Goal: Transaction & Acquisition: Obtain resource

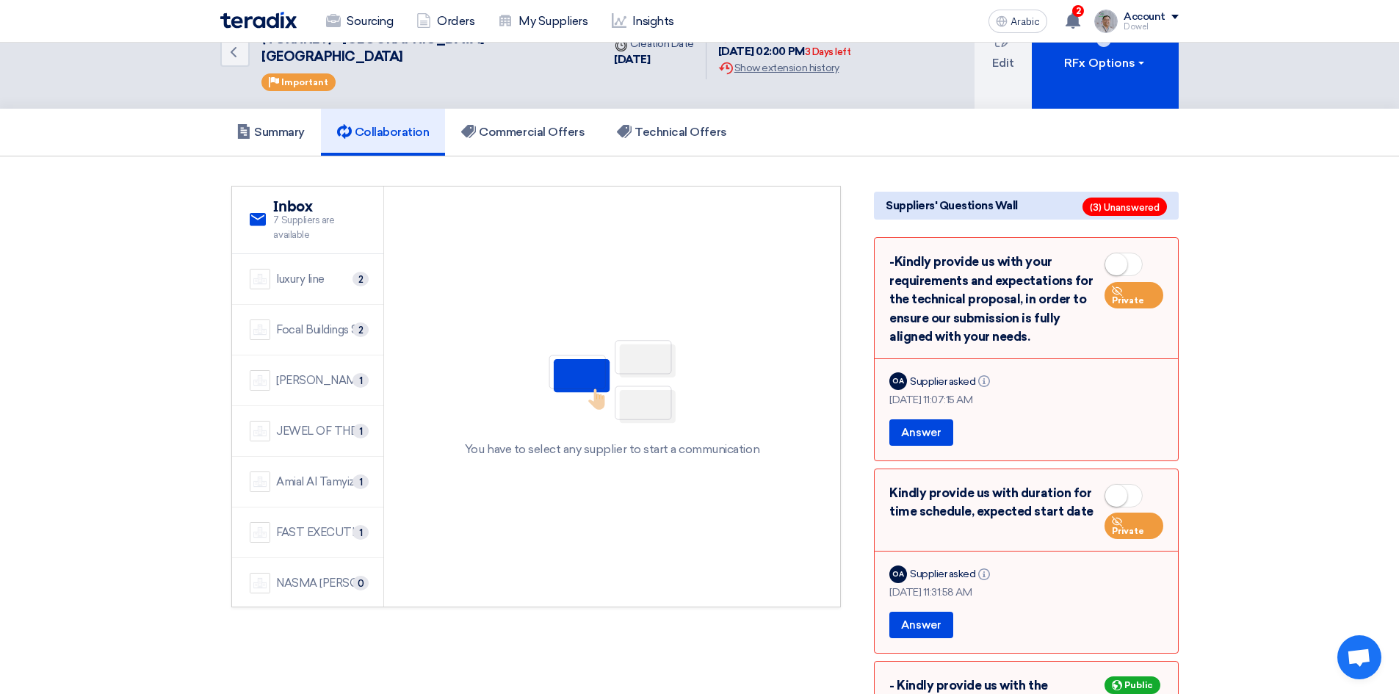
scroll to position [73, 0]
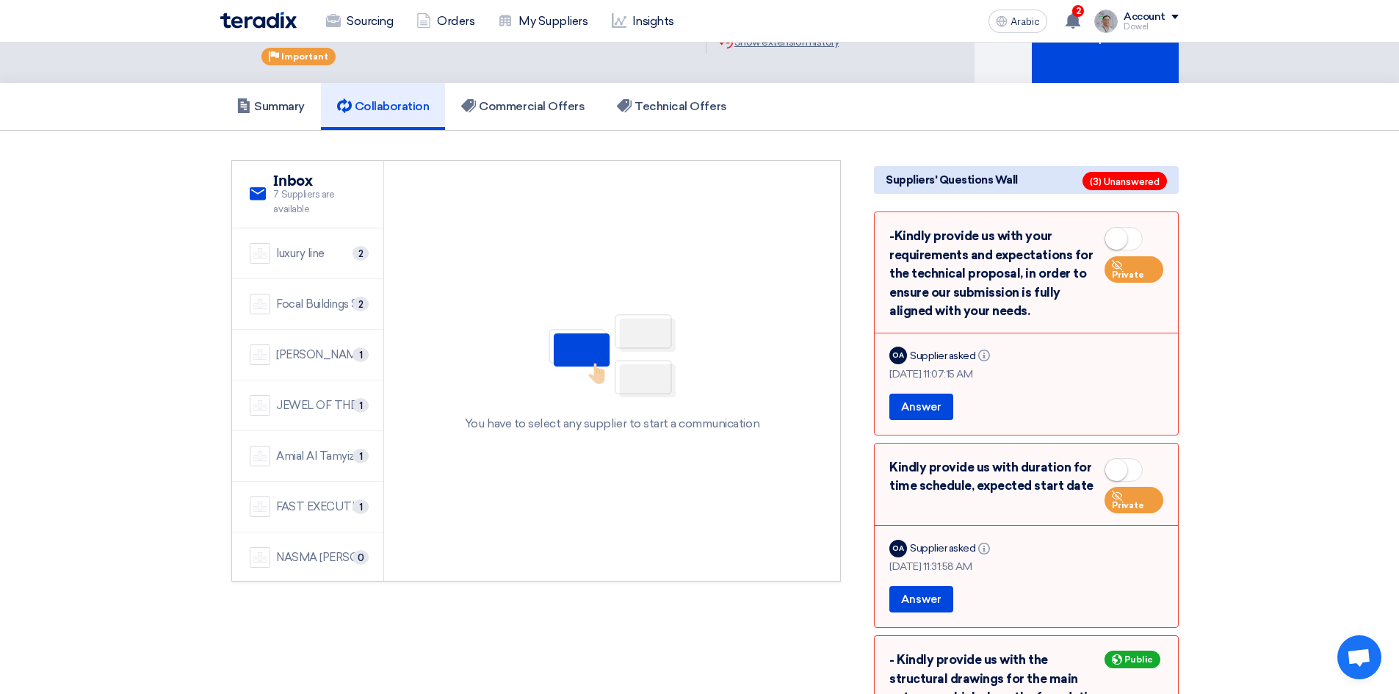
drag, startPoint x: 1124, startPoint y: 214, endPoint x: 1128, endPoint y: 233, distance: 18.7
click at [1124, 228] on small at bounding box center [1116, 239] width 22 height 22
click at [1132, 458] on span at bounding box center [1123, 469] width 38 height 23
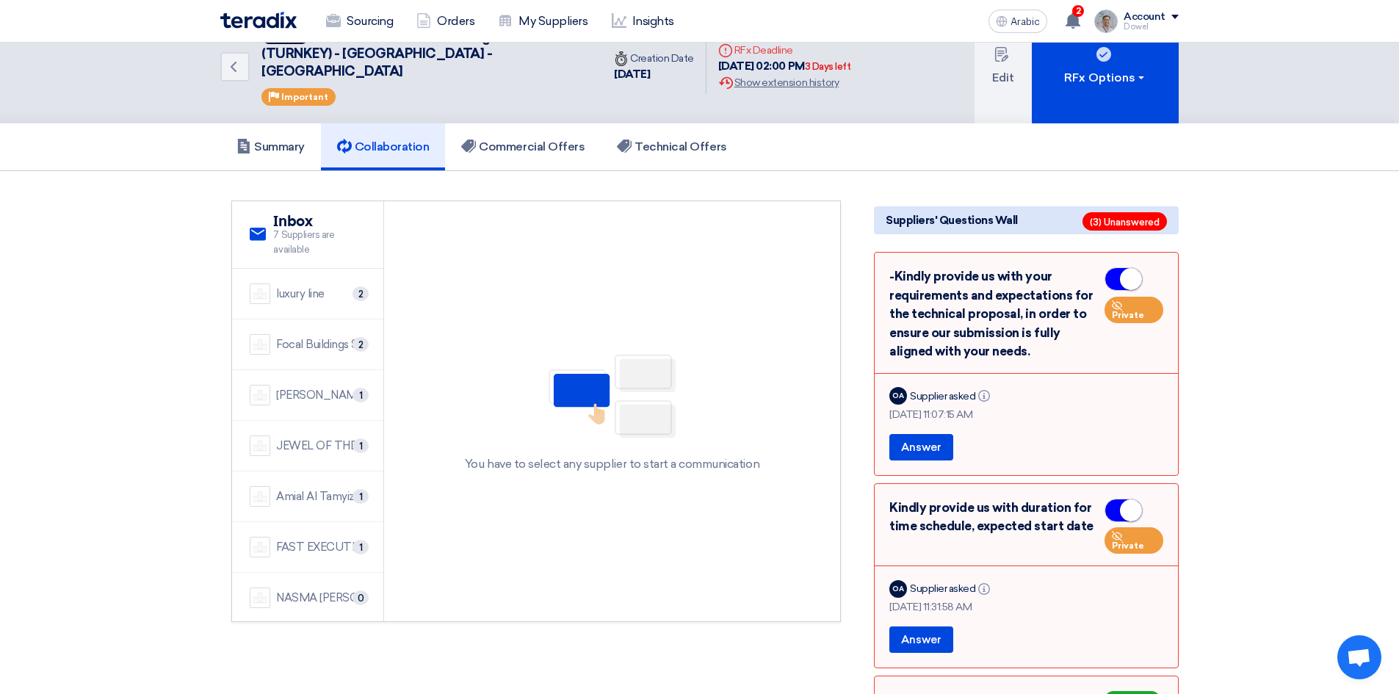
scroll to position [0, 0]
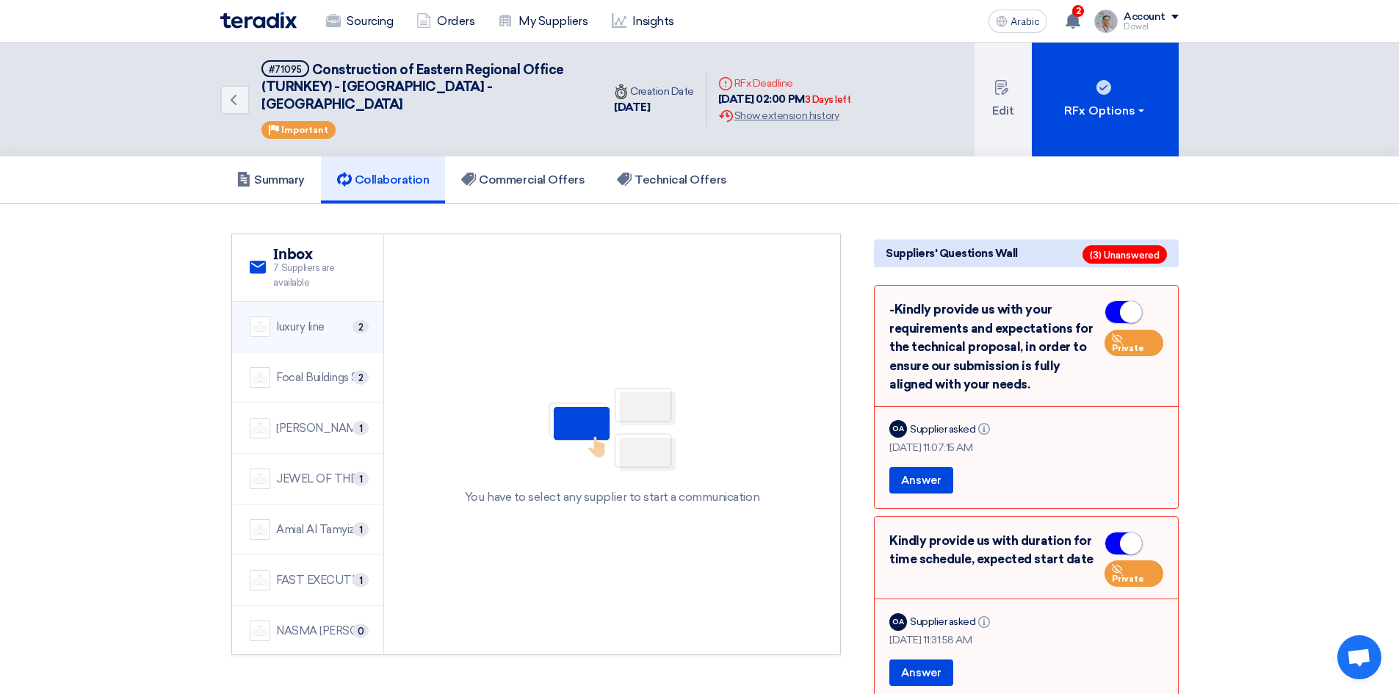
drag, startPoint x: 301, startPoint y: 313, endPoint x: 300, endPoint y: 323, distance: 10.4
click at [300, 320] on font "luxury line" at bounding box center [300, 326] width 48 height 13
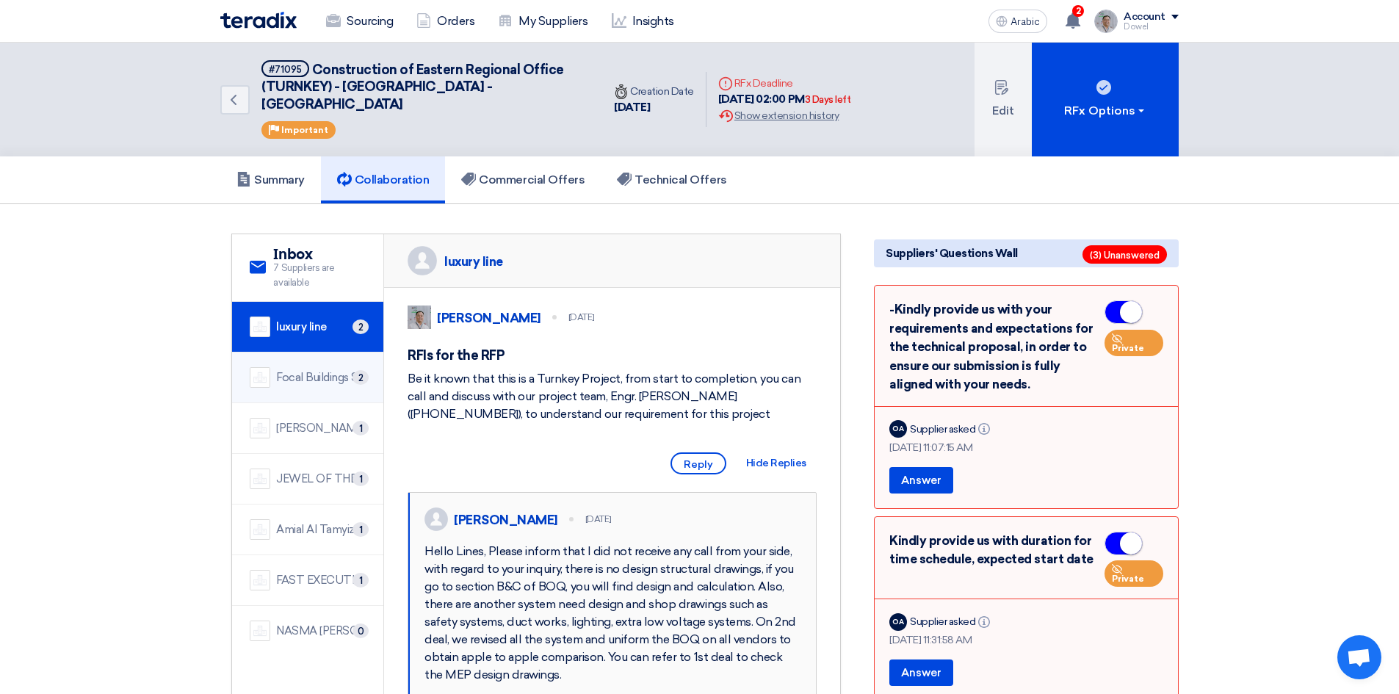
click at [294, 371] on font "Focal Buildings Solutions (FBS)" at bounding box center [351, 377] width 151 height 13
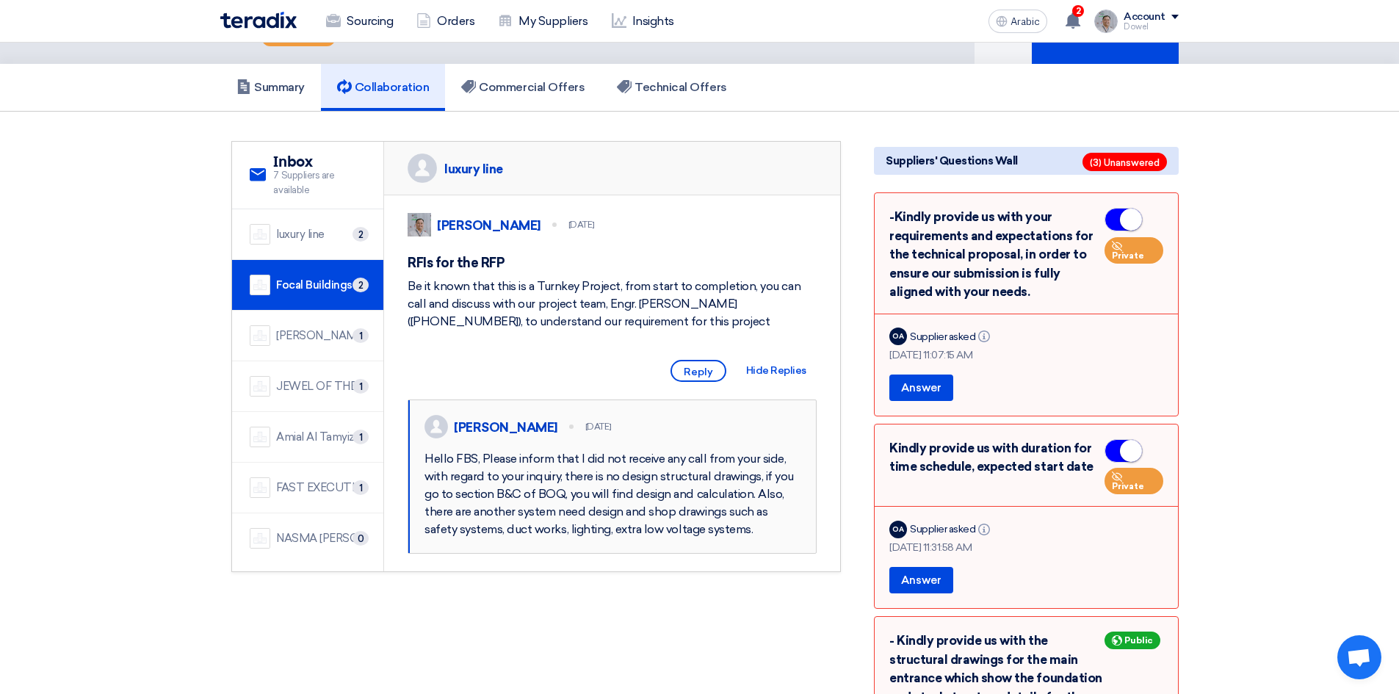
scroll to position [73, 0]
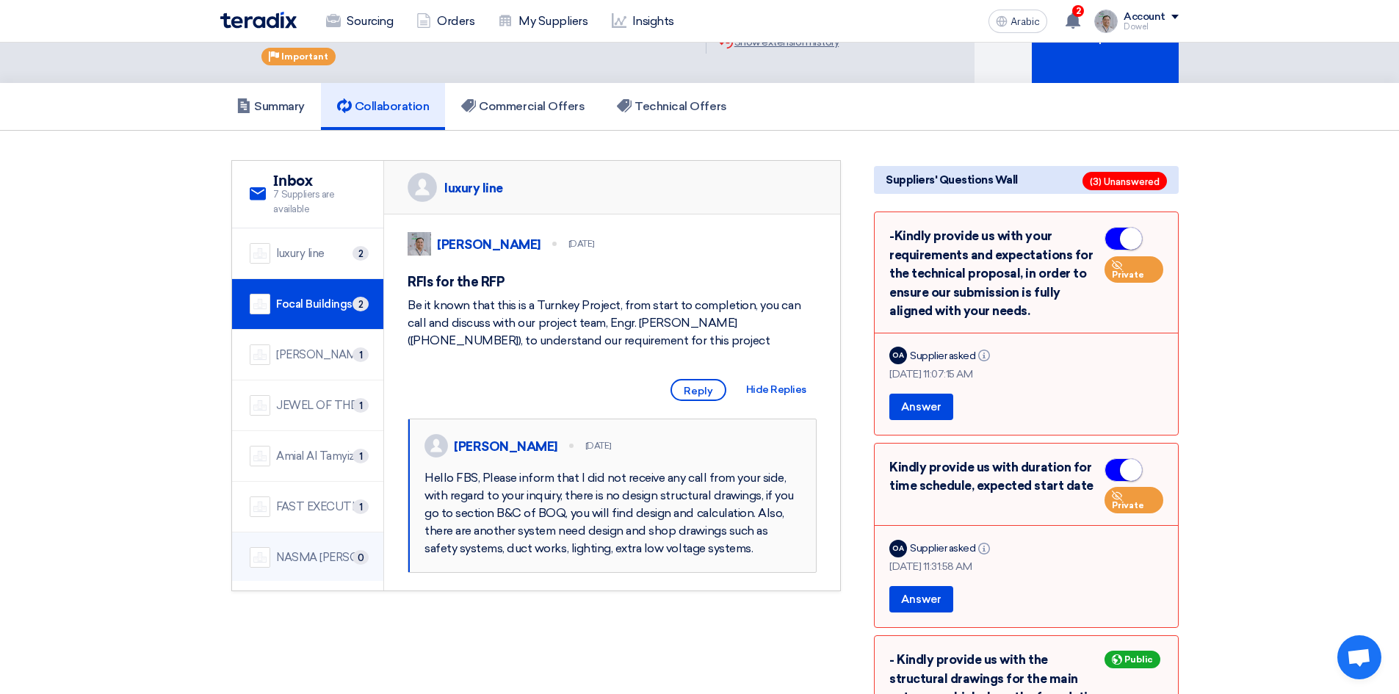
click at [316, 549] on div "NASMA [PERSON_NAME] CONTRACTING CO" at bounding box center [321, 557] width 90 height 17
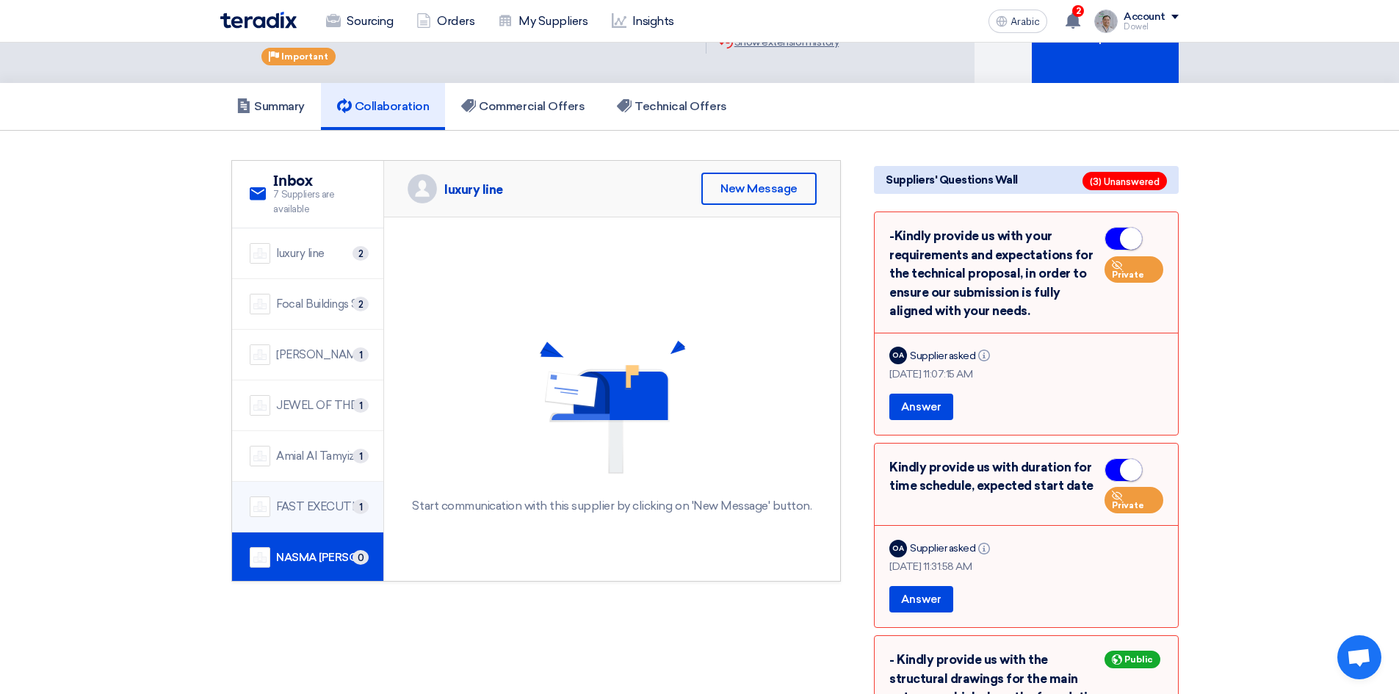
click at [297, 500] on font "FAST EXECUTION" at bounding box center [323, 506] width 95 height 13
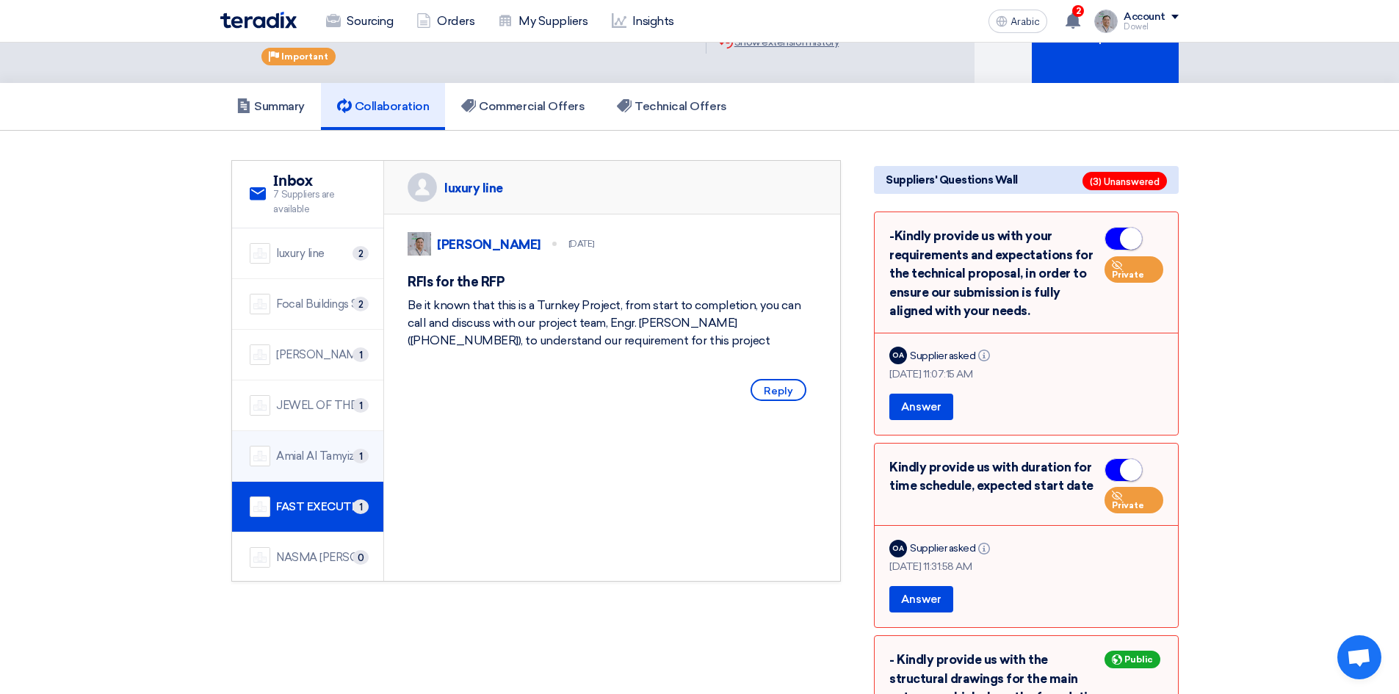
click at [298, 449] on font "Amial Al Tamyiz Trading Company" at bounding box center [361, 455] width 171 height 13
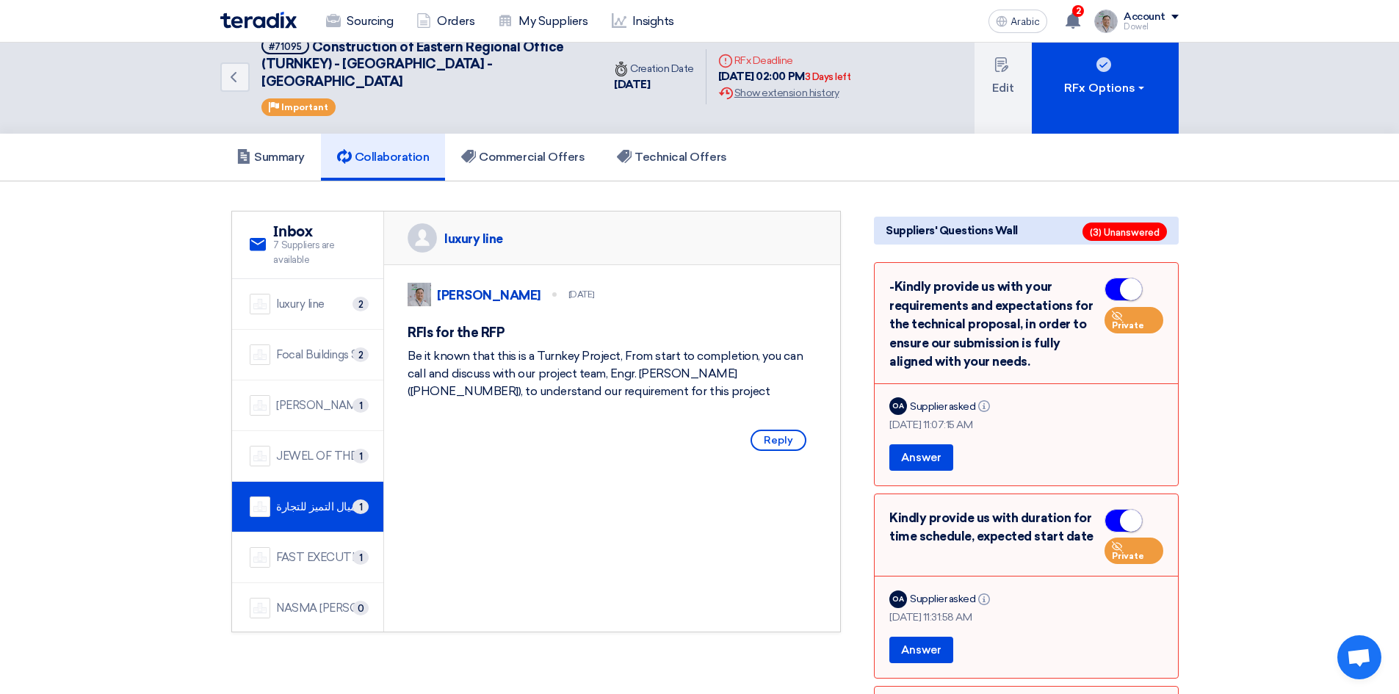
scroll to position [0, 0]
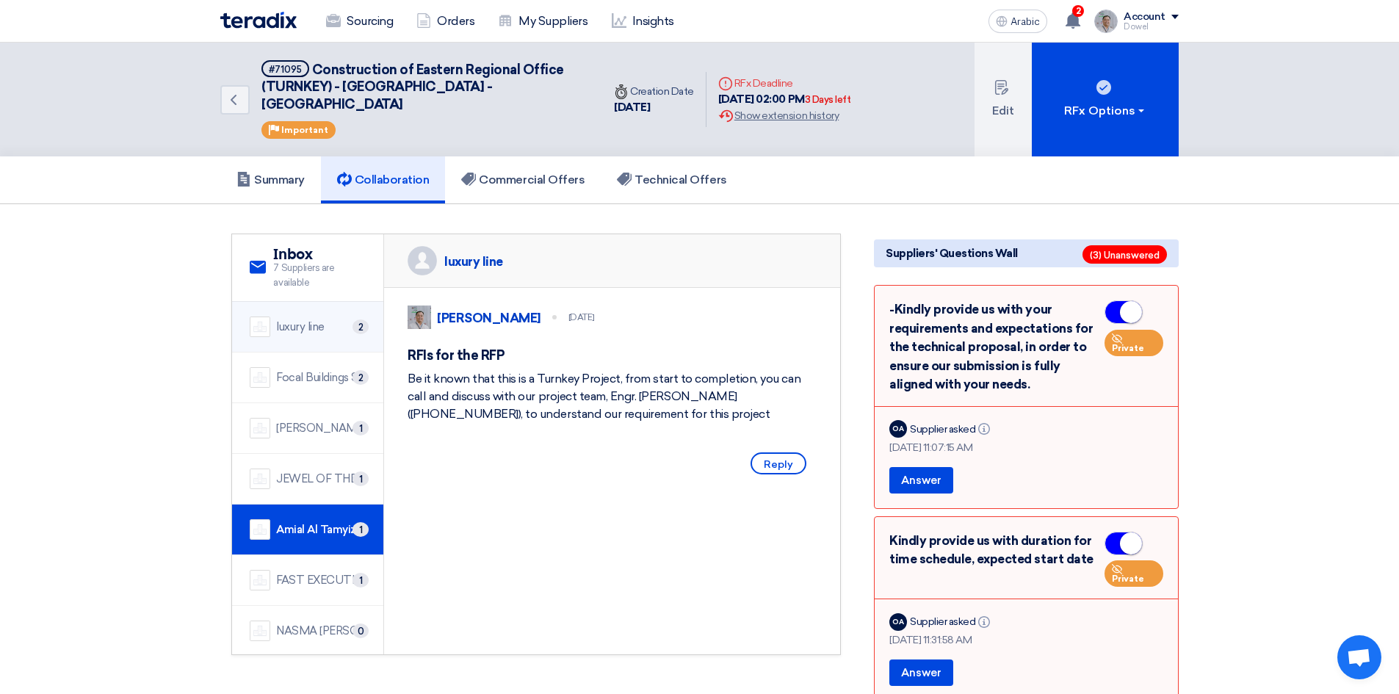
click at [302, 320] on font "luxury line" at bounding box center [300, 326] width 48 height 13
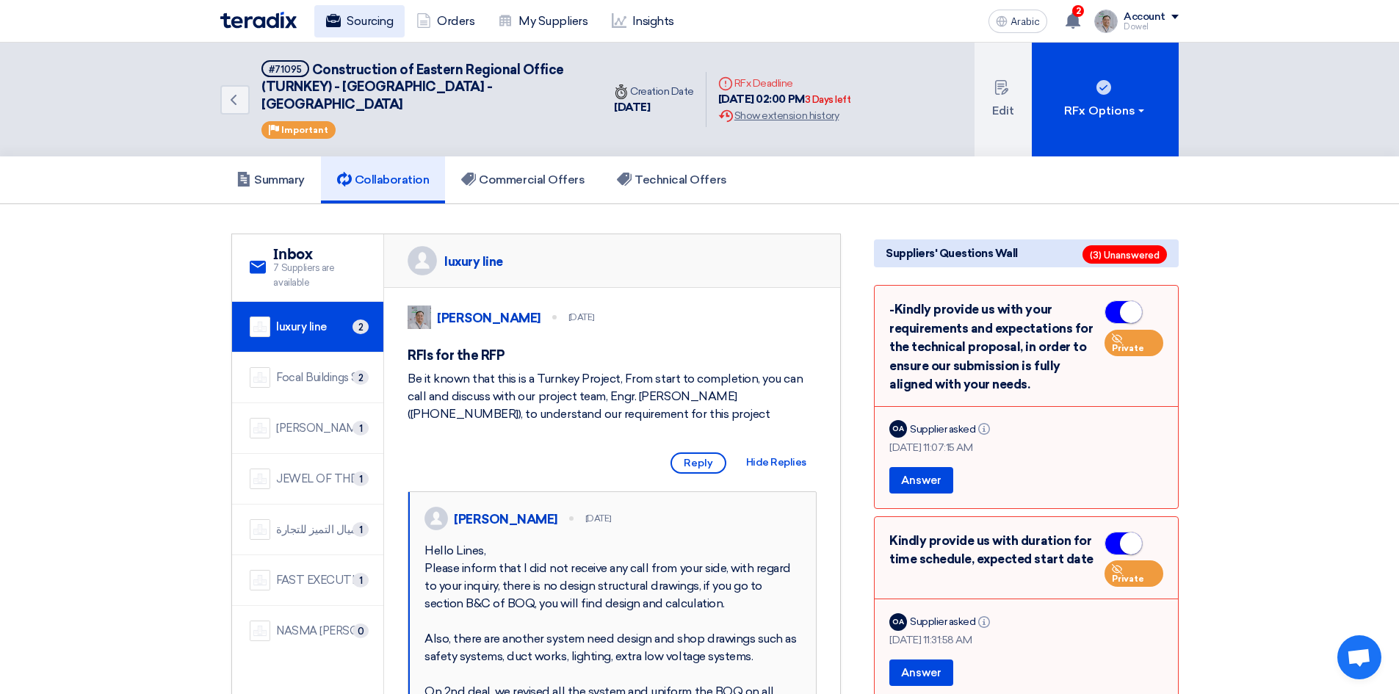
click at [363, 25] on font "Sourcing" at bounding box center [370, 21] width 46 height 14
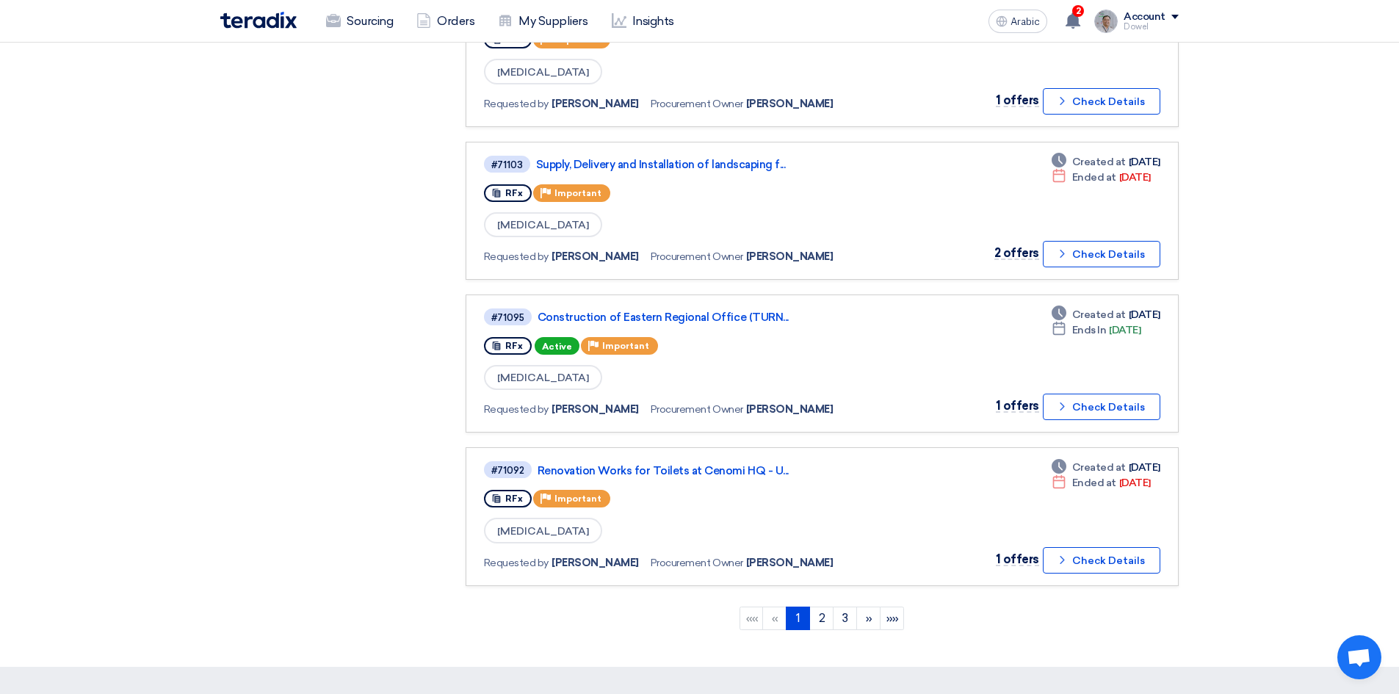
scroll to position [1248, 0]
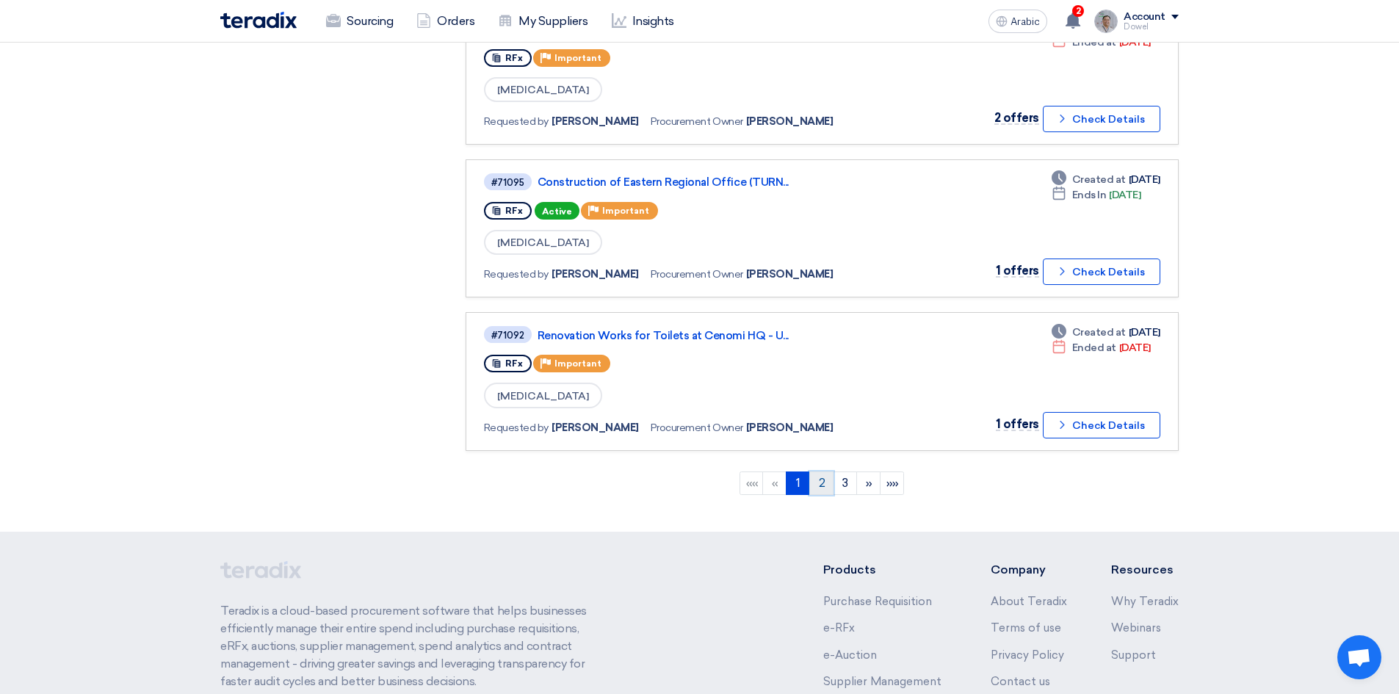
click at [816, 488] on link "2" at bounding box center [821, 482] width 24 height 23
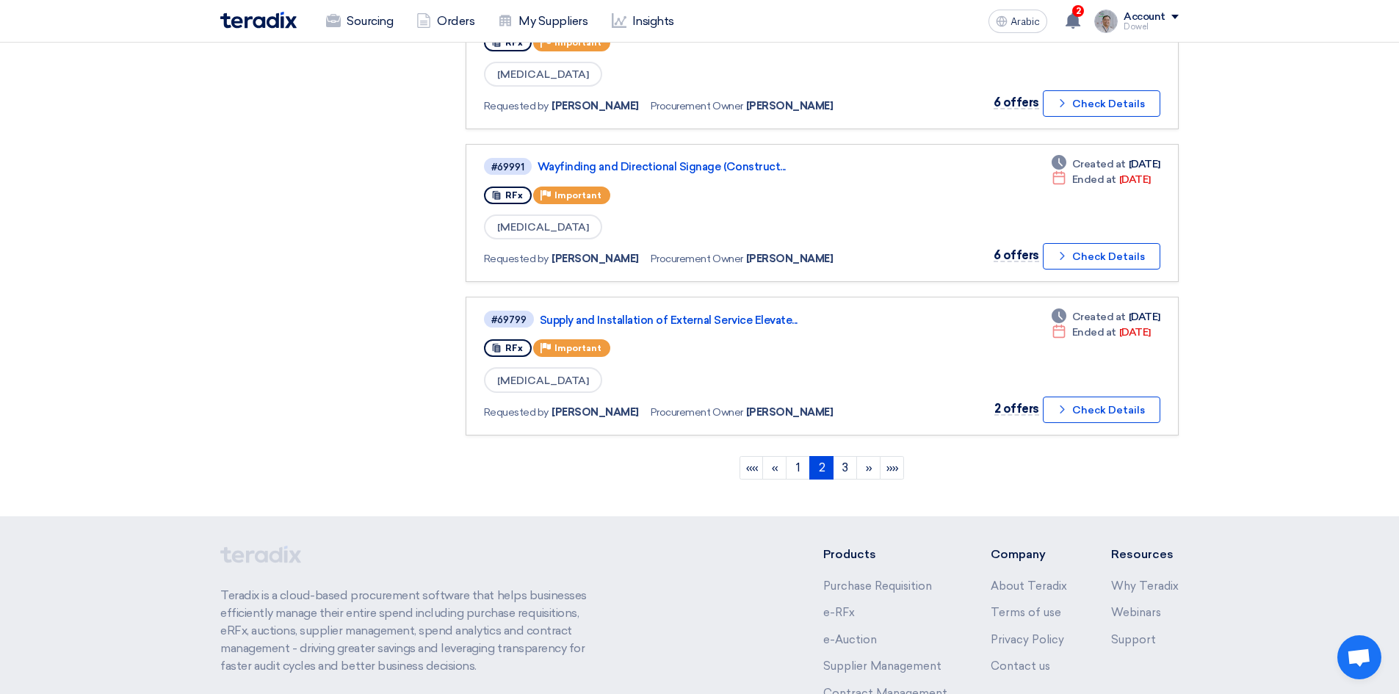
scroll to position [1271, 0]
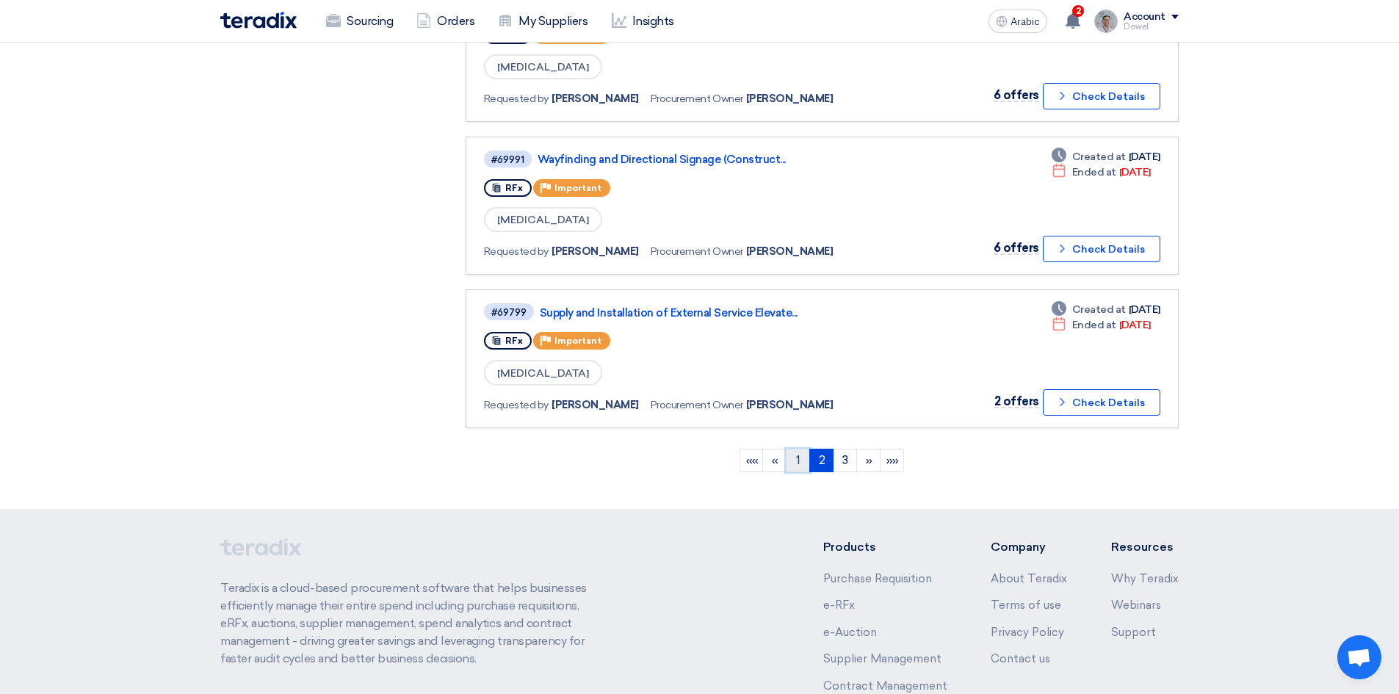
click at [797, 463] on font "1" at bounding box center [798, 460] width 4 height 14
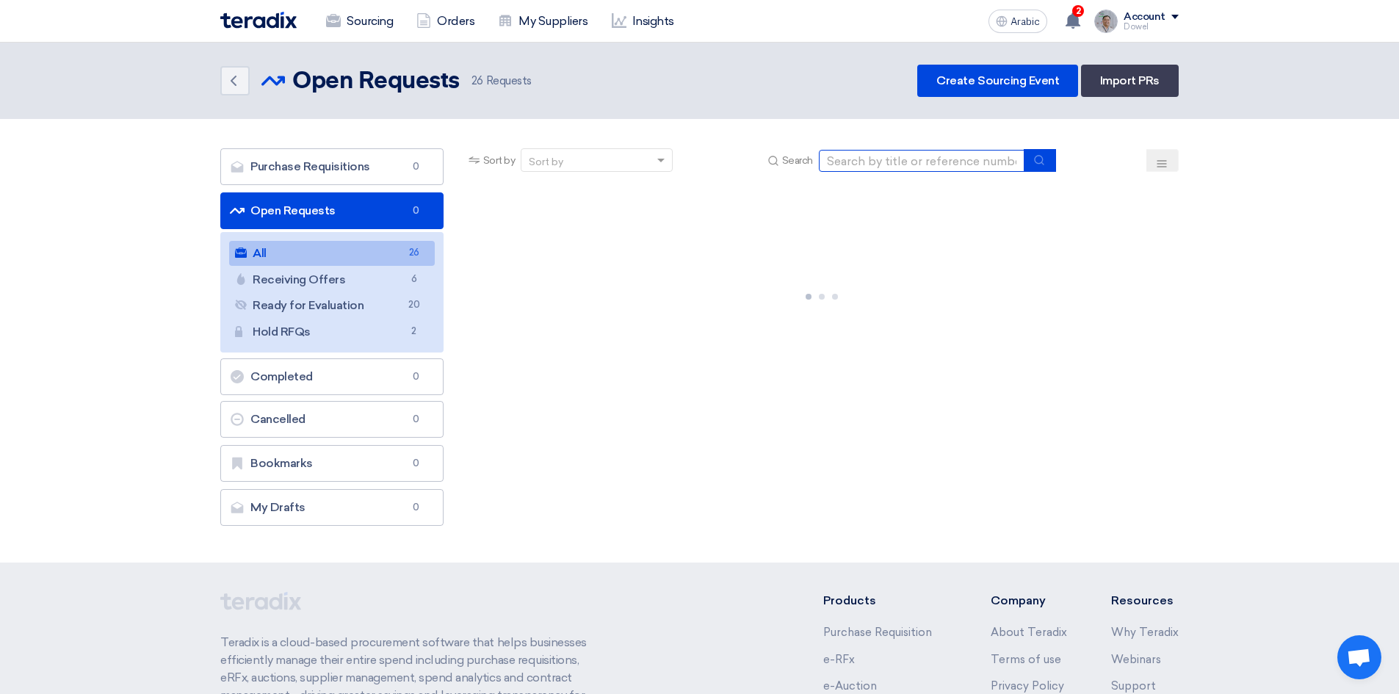
click at [877, 158] on input at bounding box center [922, 161] width 206 height 22
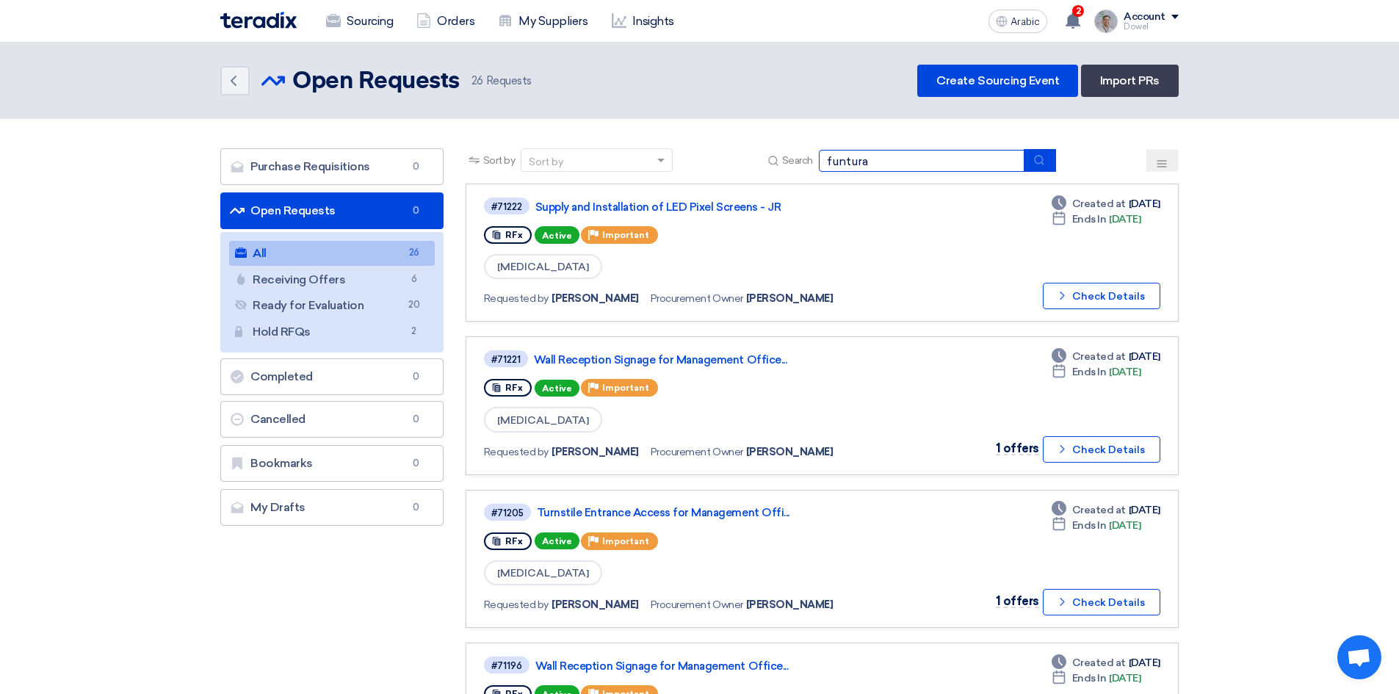
type input "funtura"
click at [1037, 163] on icon "submit" at bounding box center [1039, 160] width 12 height 12
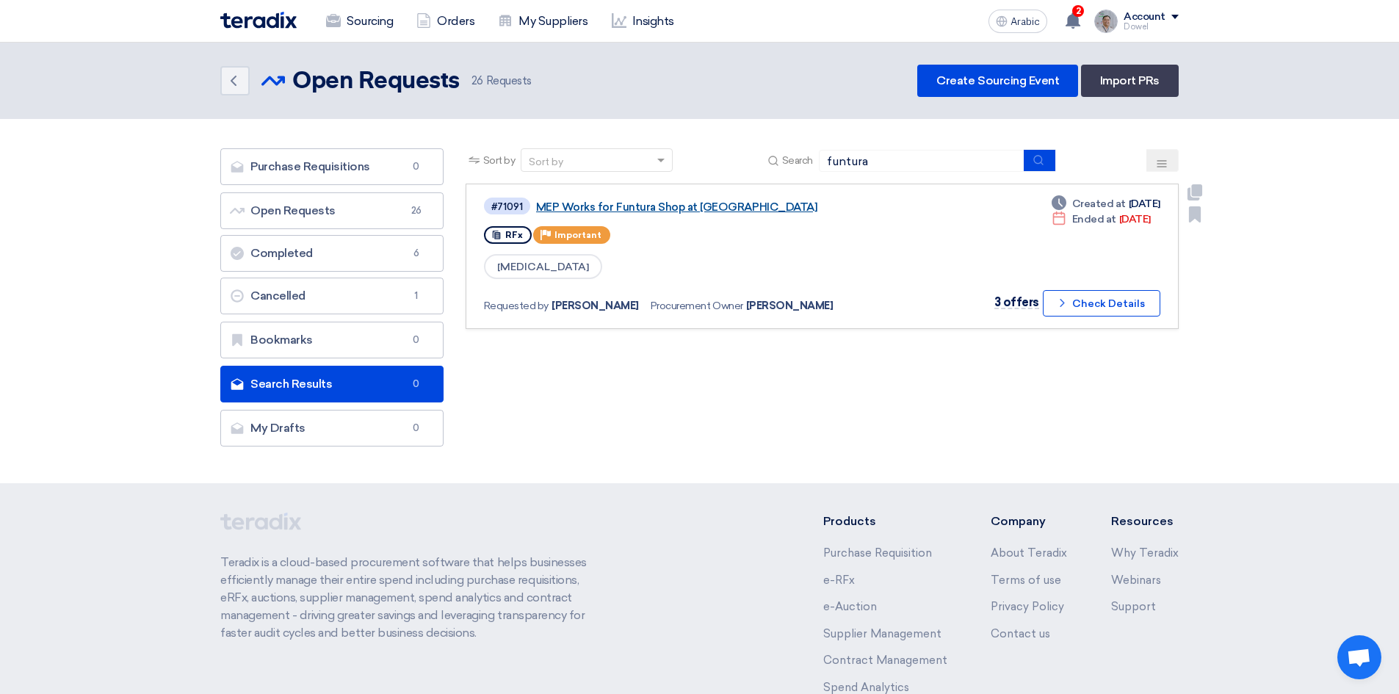
click at [657, 206] on font "MEP Works for Funtura Shop at [GEOGRAPHIC_DATA]" at bounding box center [676, 206] width 281 height 13
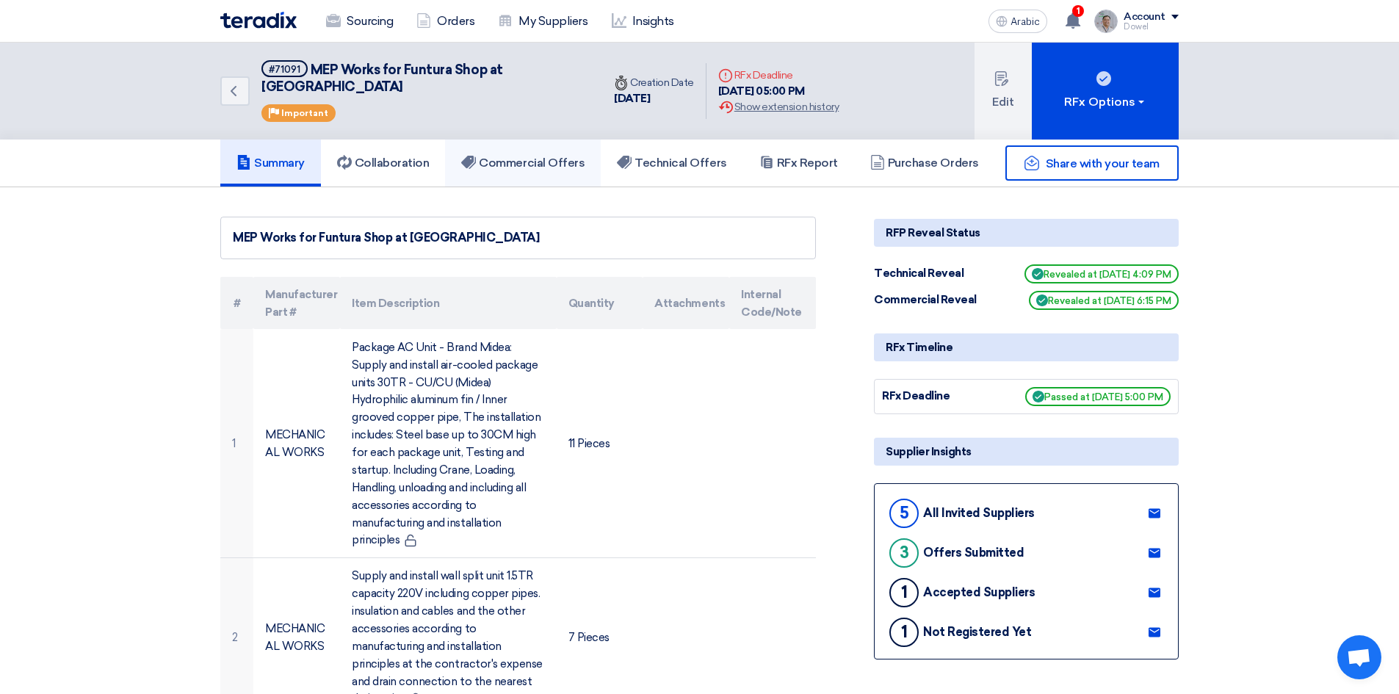
click at [554, 153] on link "Commercial Offers" at bounding box center [523, 163] width 156 height 47
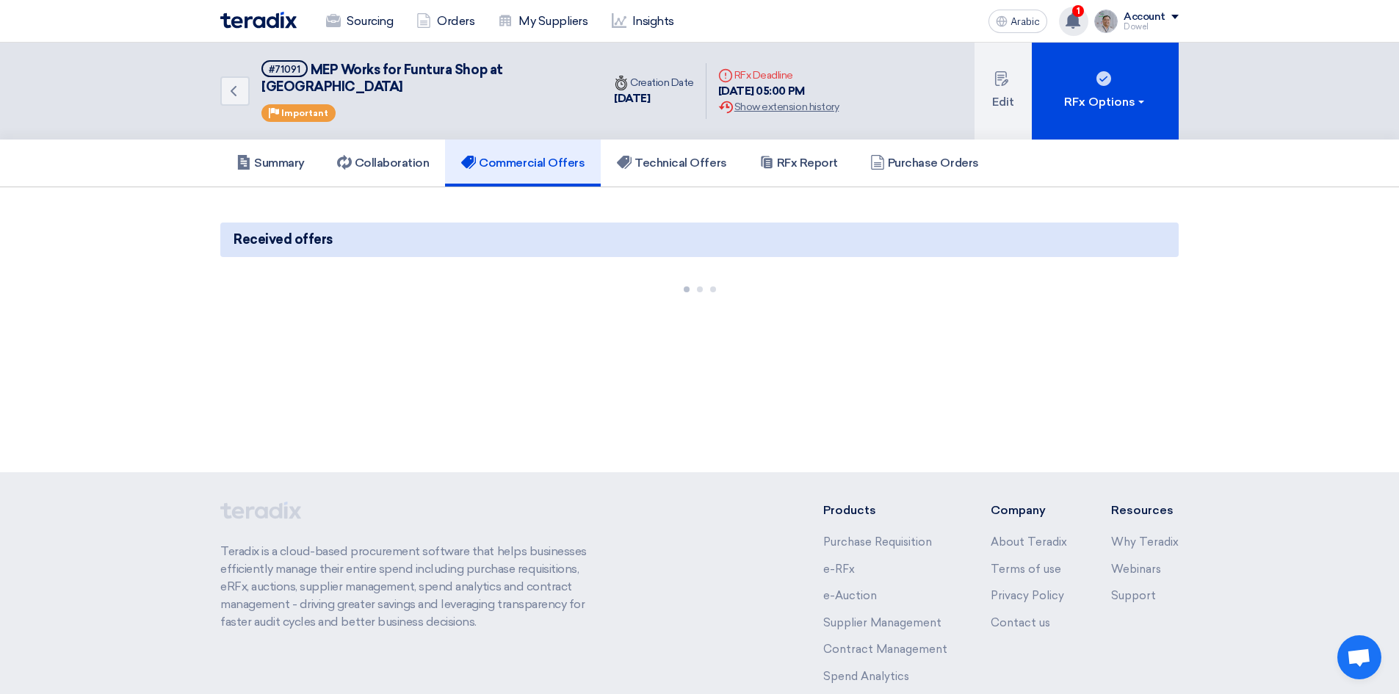
click at [1073, 20] on use at bounding box center [1072, 20] width 15 height 16
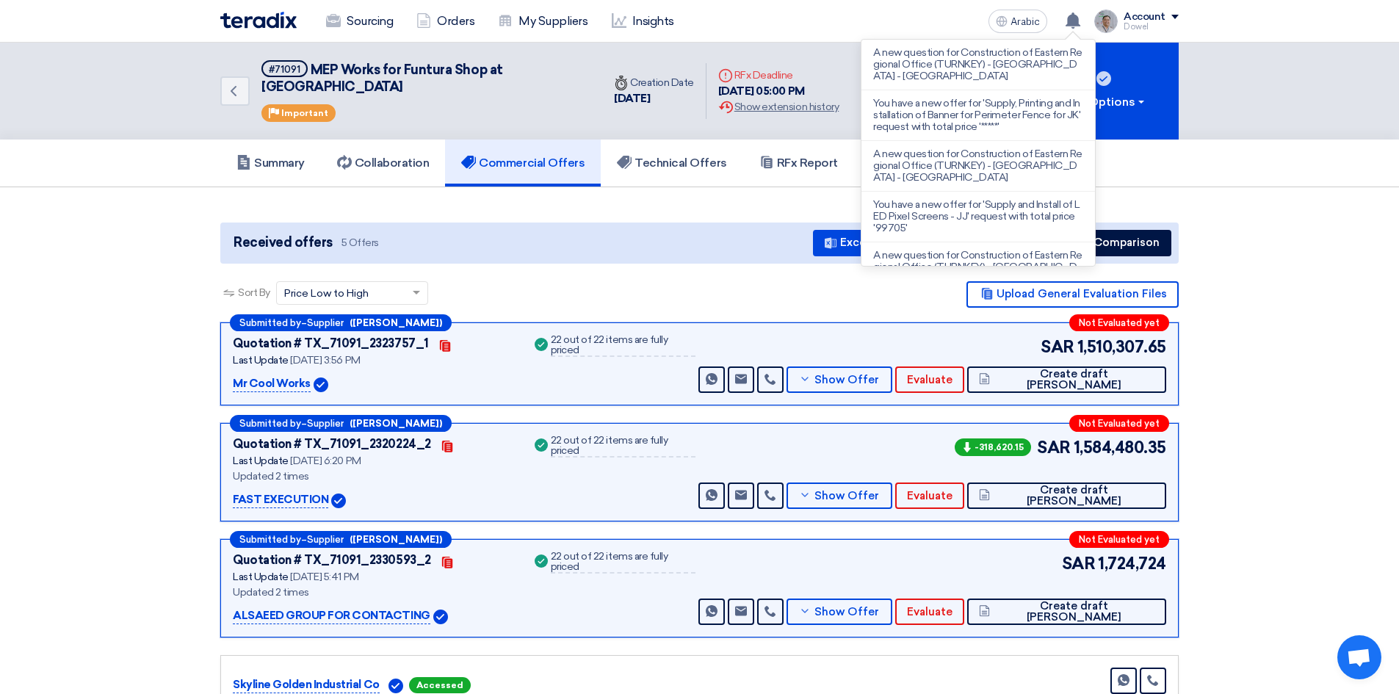
click at [901, 12] on div "Sourcing Orders My Suppliers Insights Arabic A A new question for Construction …" at bounding box center [699, 21] width 980 height 42
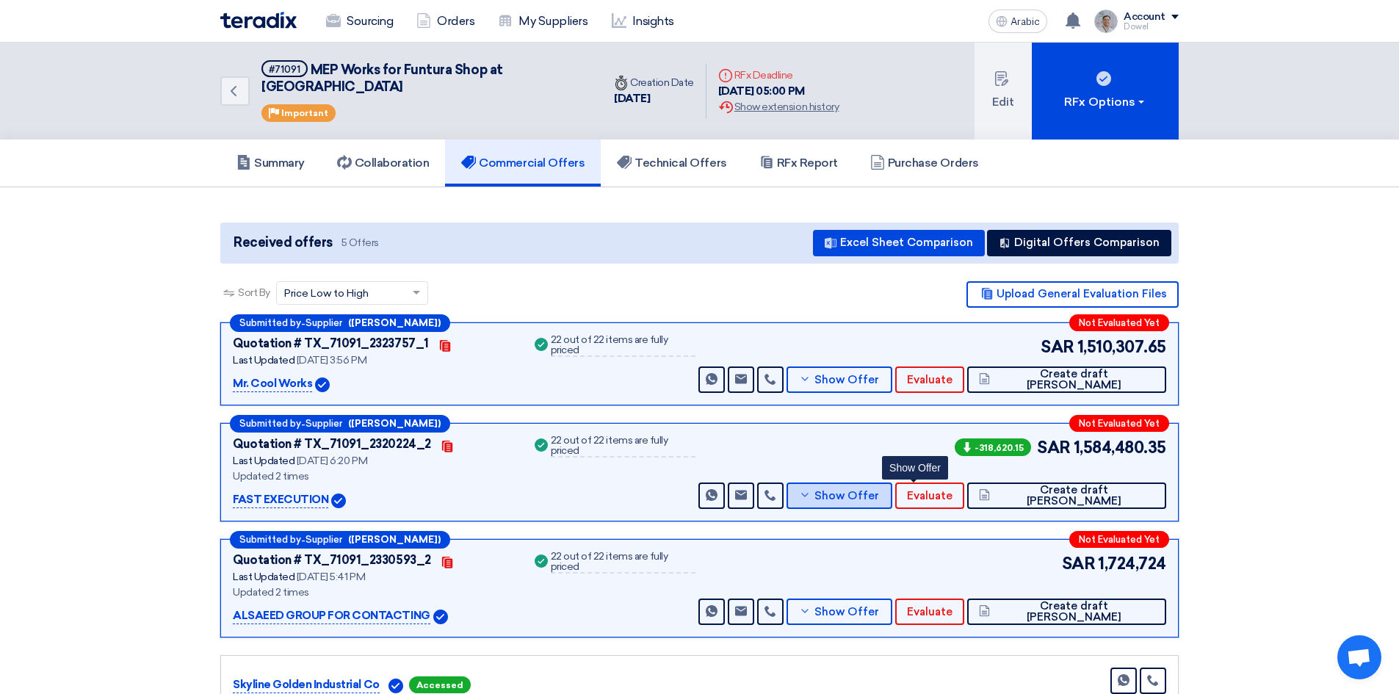
click at [879, 489] on font "Show Offer" at bounding box center [846, 495] width 65 height 13
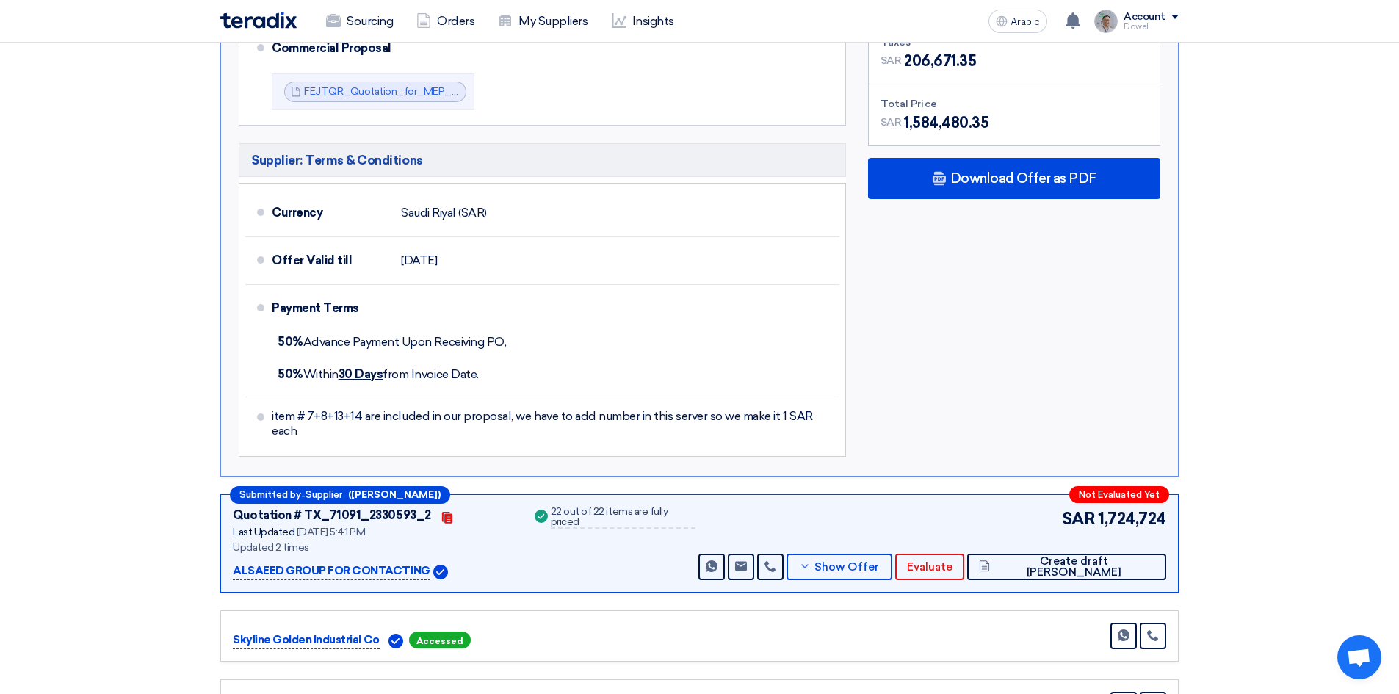
scroll to position [3747, 0]
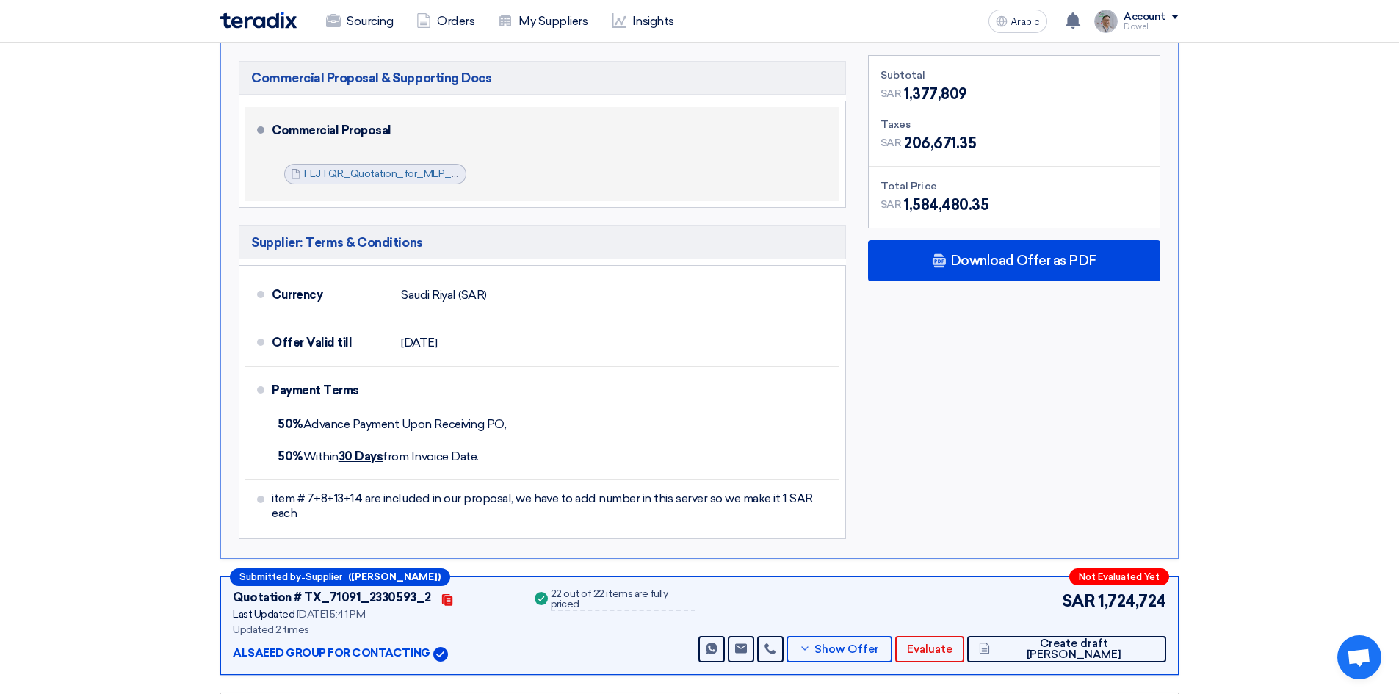
click at [363, 167] on font "FEJTQR_Quotation_for_MEP_Works_at_Funtura_Alahsa_1756221531147.pdf" at bounding box center [484, 173] width 361 height 12
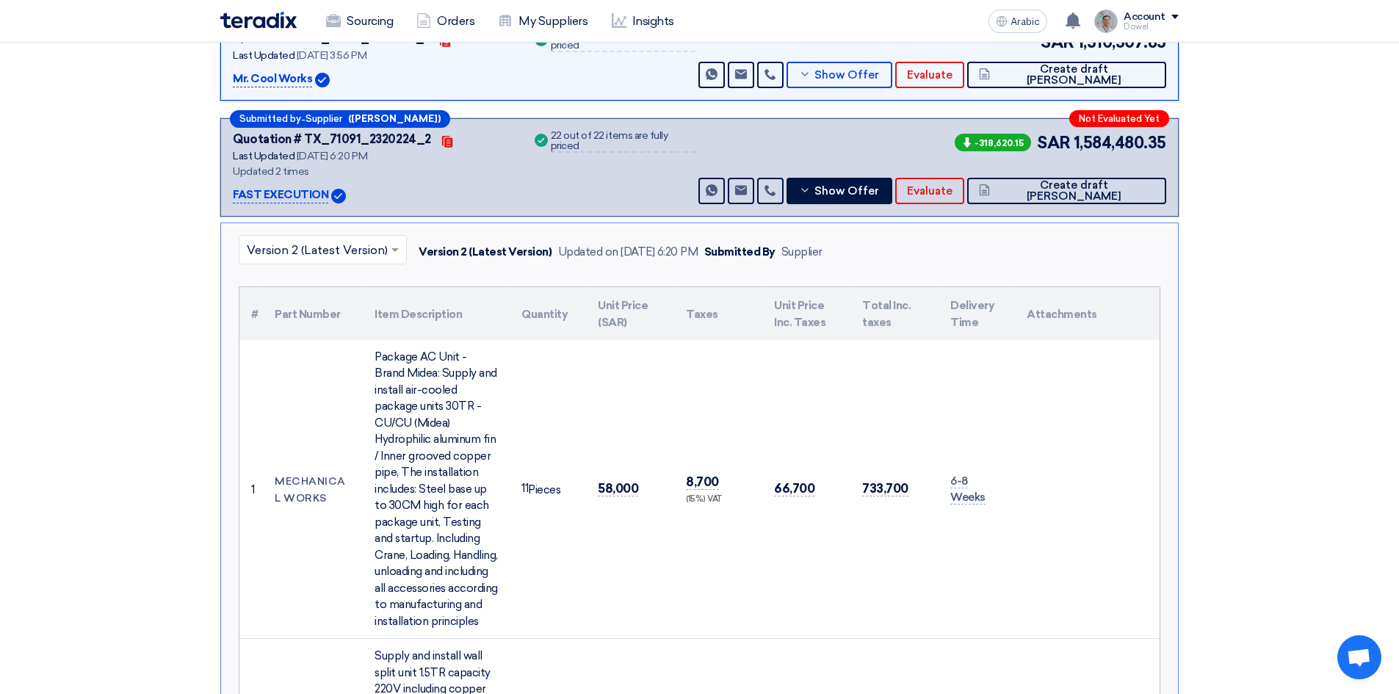
scroll to position [0, 0]
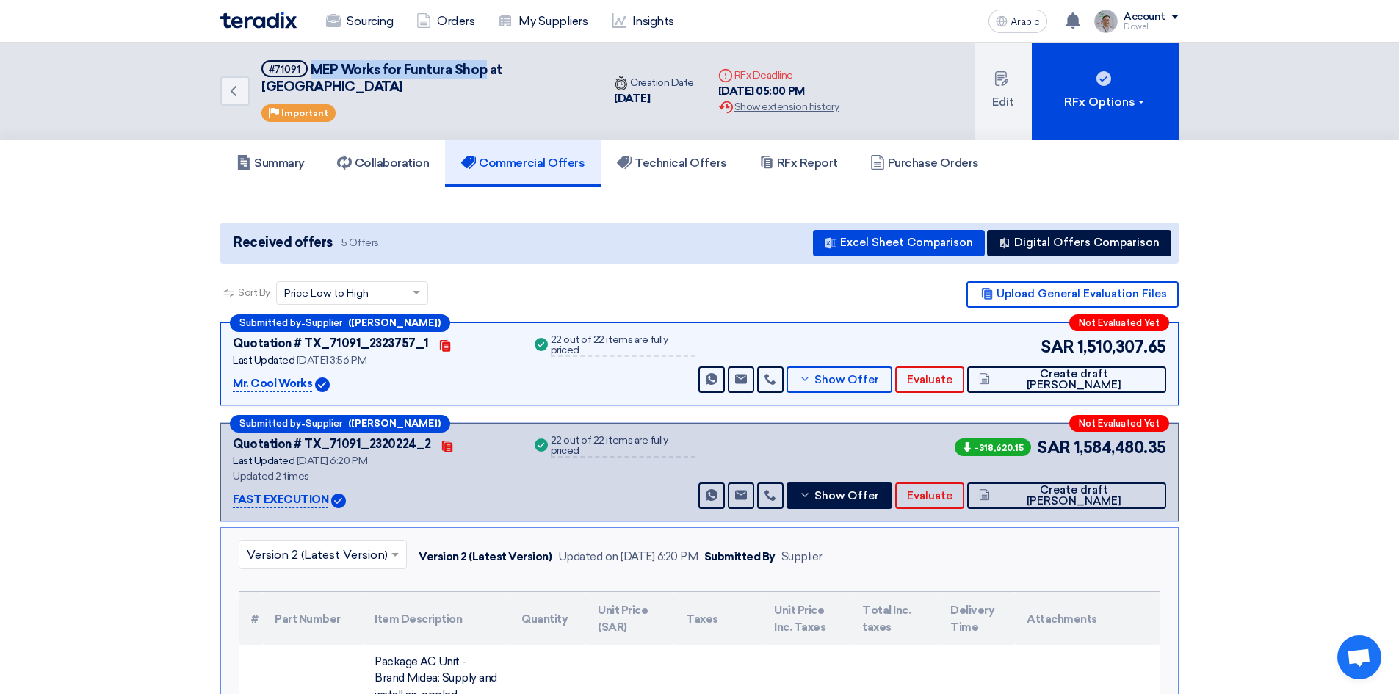
drag, startPoint x: 309, startPoint y: 69, endPoint x: 483, endPoint y: 71, distance: 174.0
click at [483, 71] on font "MEP Works for Funtura Shop at [GEOGRAPHIC_DATA]" at bounding box center [382, 78] width 242 height 33
copy font "MEP Works for Funtura Shop"
